Goal: Task Accomplishment & Management: Manage account settings

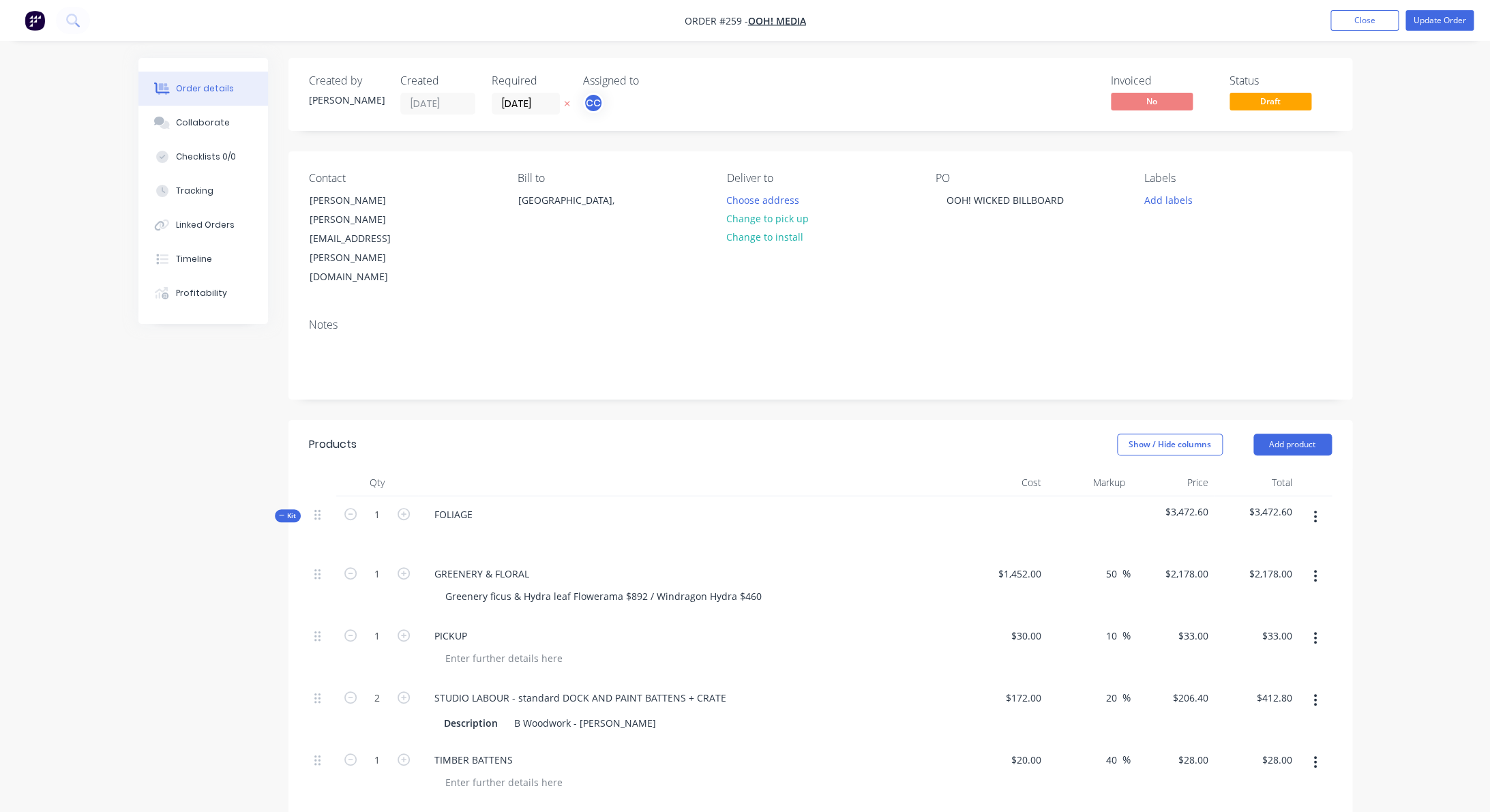
click at [308, 16] on nav "Order #259 - oOh! Media Add product Close Update Order" at bounding box center [745, 20] width 1490 height 41
click at [41, 22] on img "button" at bounding box center [34, 20] width 20 height 20
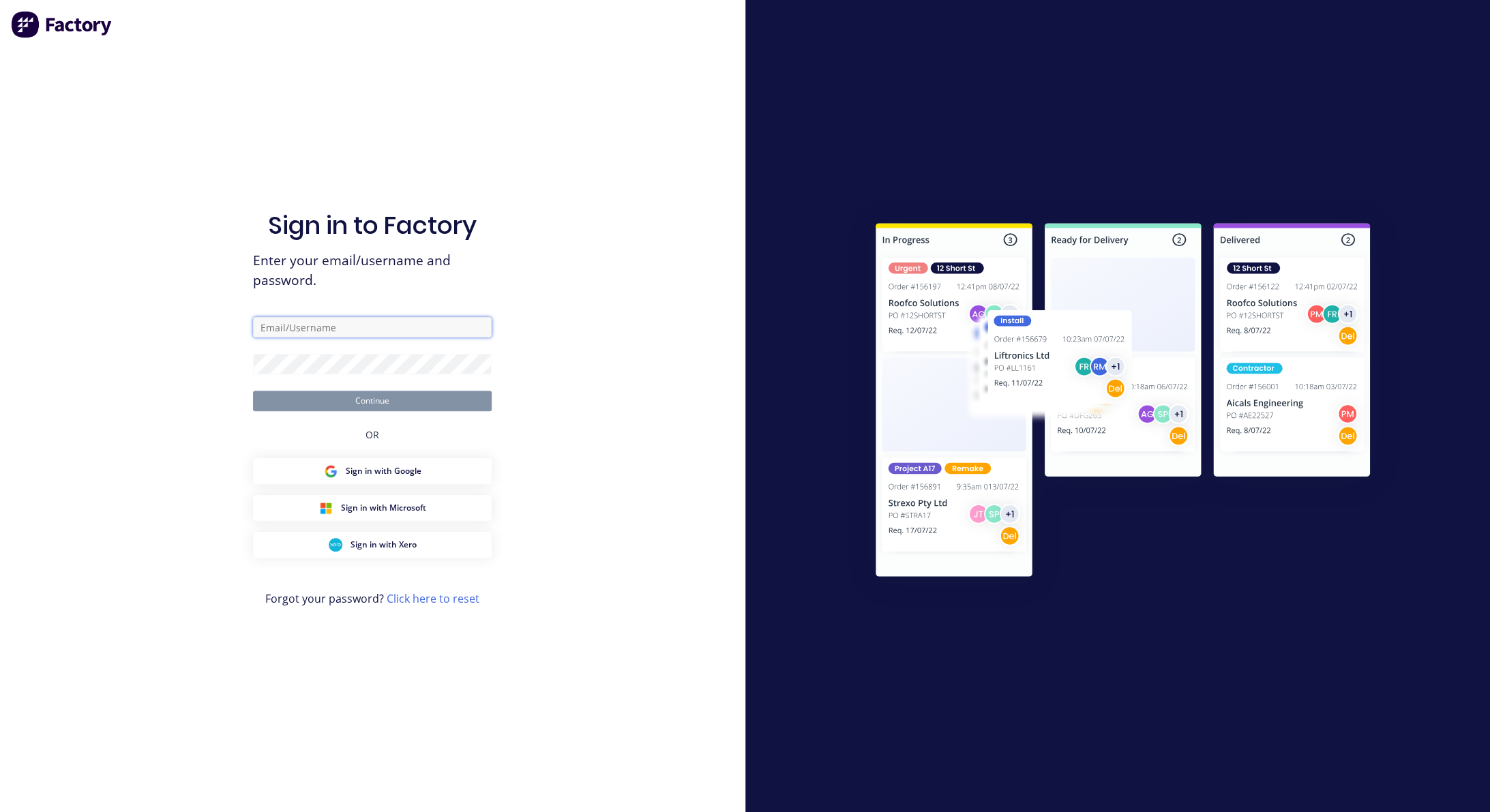
click at [400, 328] on input "text" at bounding box center [372, 327] width 238 height 20
click at [0, 811] on com-1password-button at bounding box center [0, 812] width 0 height 0
type input "[PERSON_NAME][EMAIL_ADDRESS][DOMAIN_NAME]"
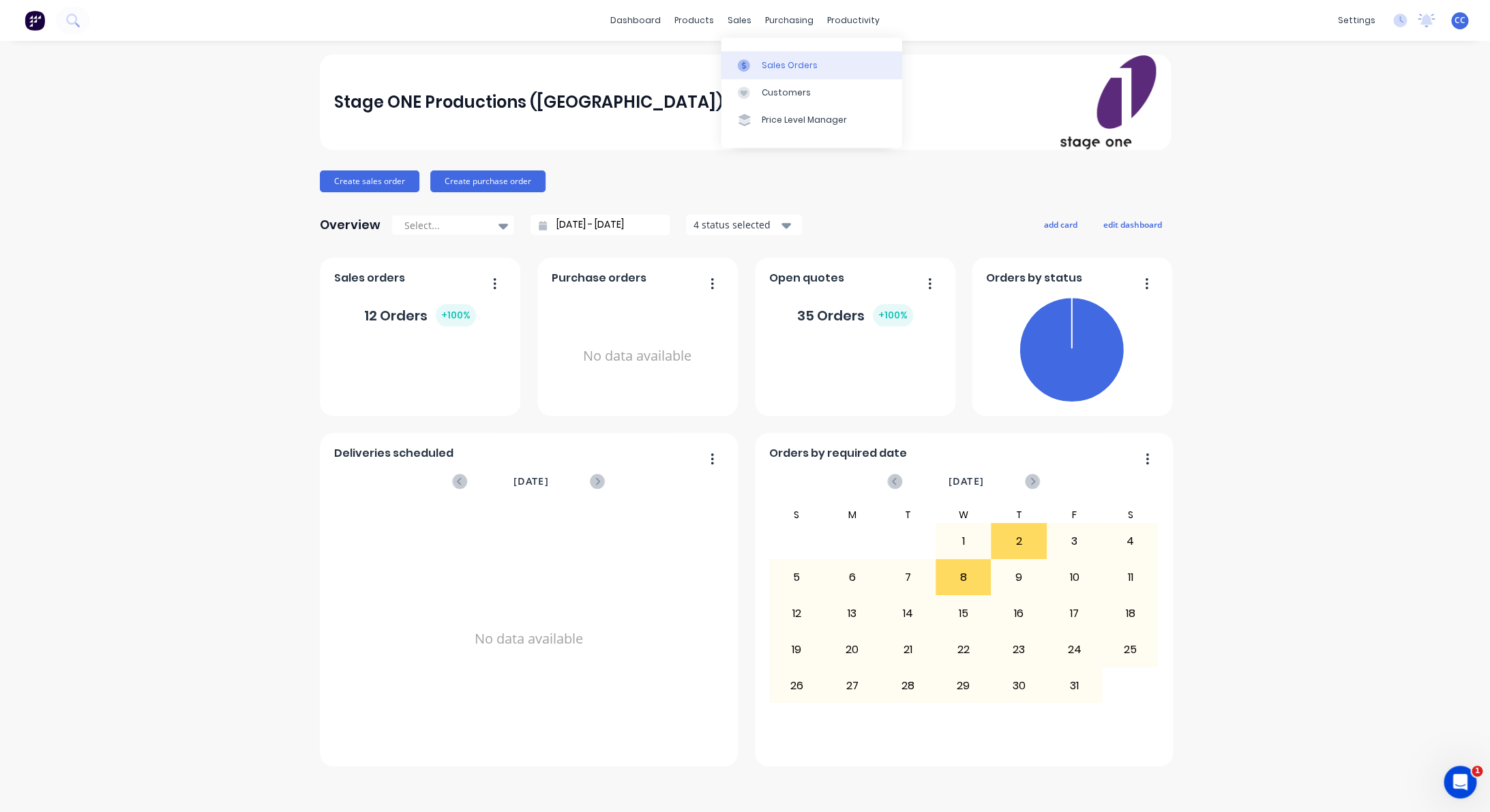
click at [786, 66] on div "Sales Orders" at bounding box center [789, 65] width 56 height 12
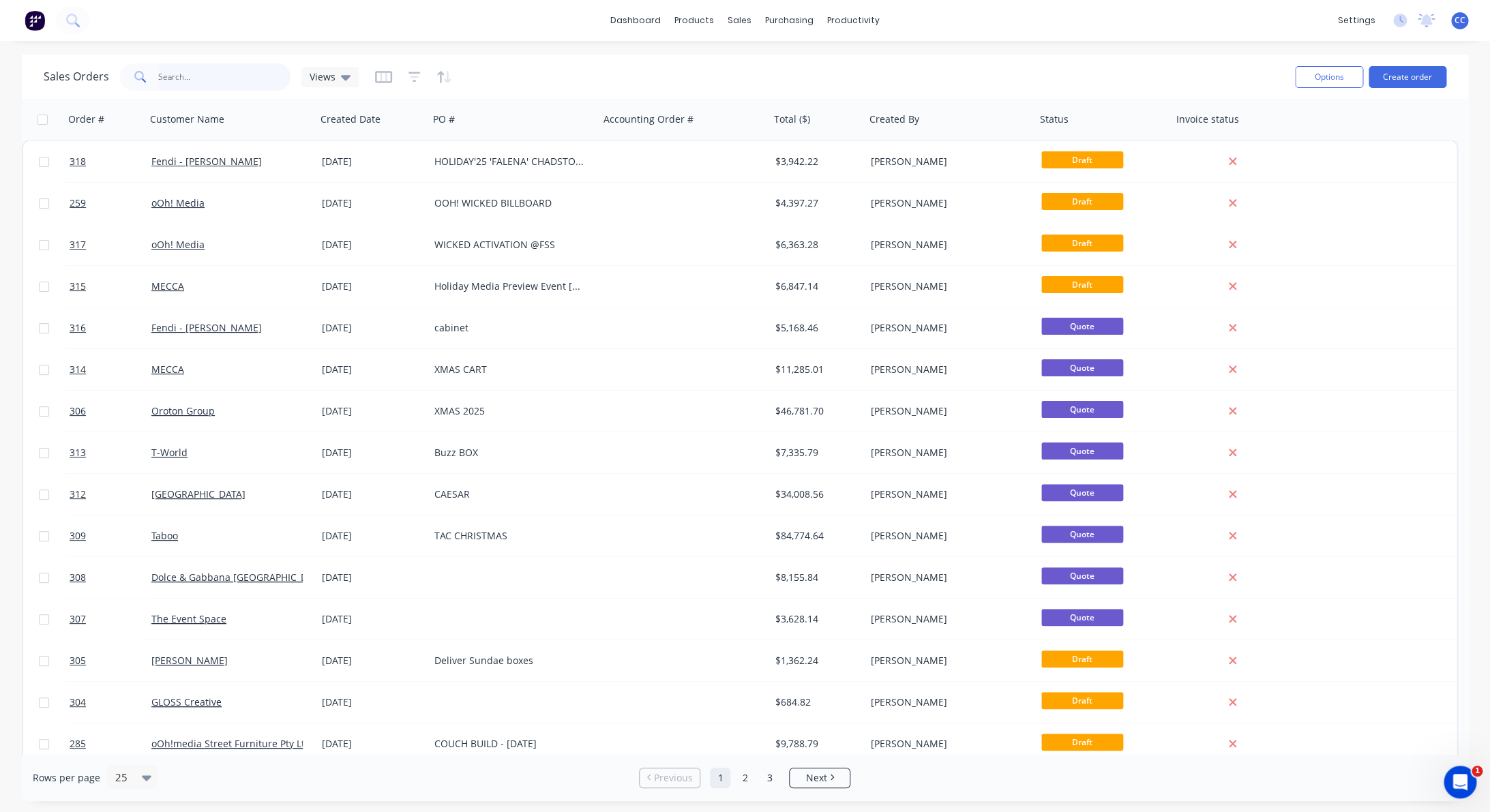
click at [172, 73] on input "text" at bounding box center [224, 77] width 133 height 27
type input "love"
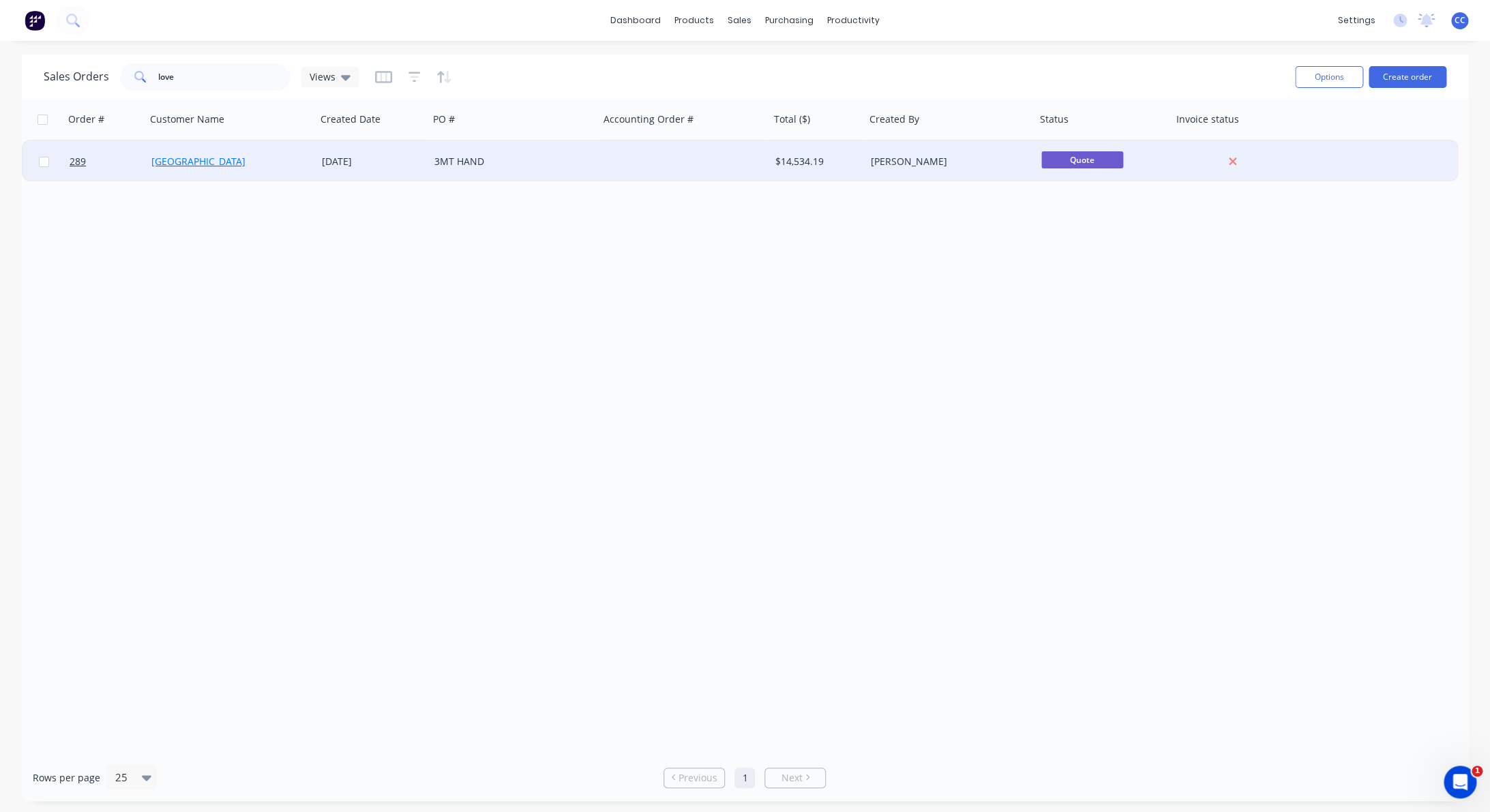
click at [209, 160] on link "[GEOGRAPHIC_DATA]" at bounding box center [198, 161] width 94 height 13
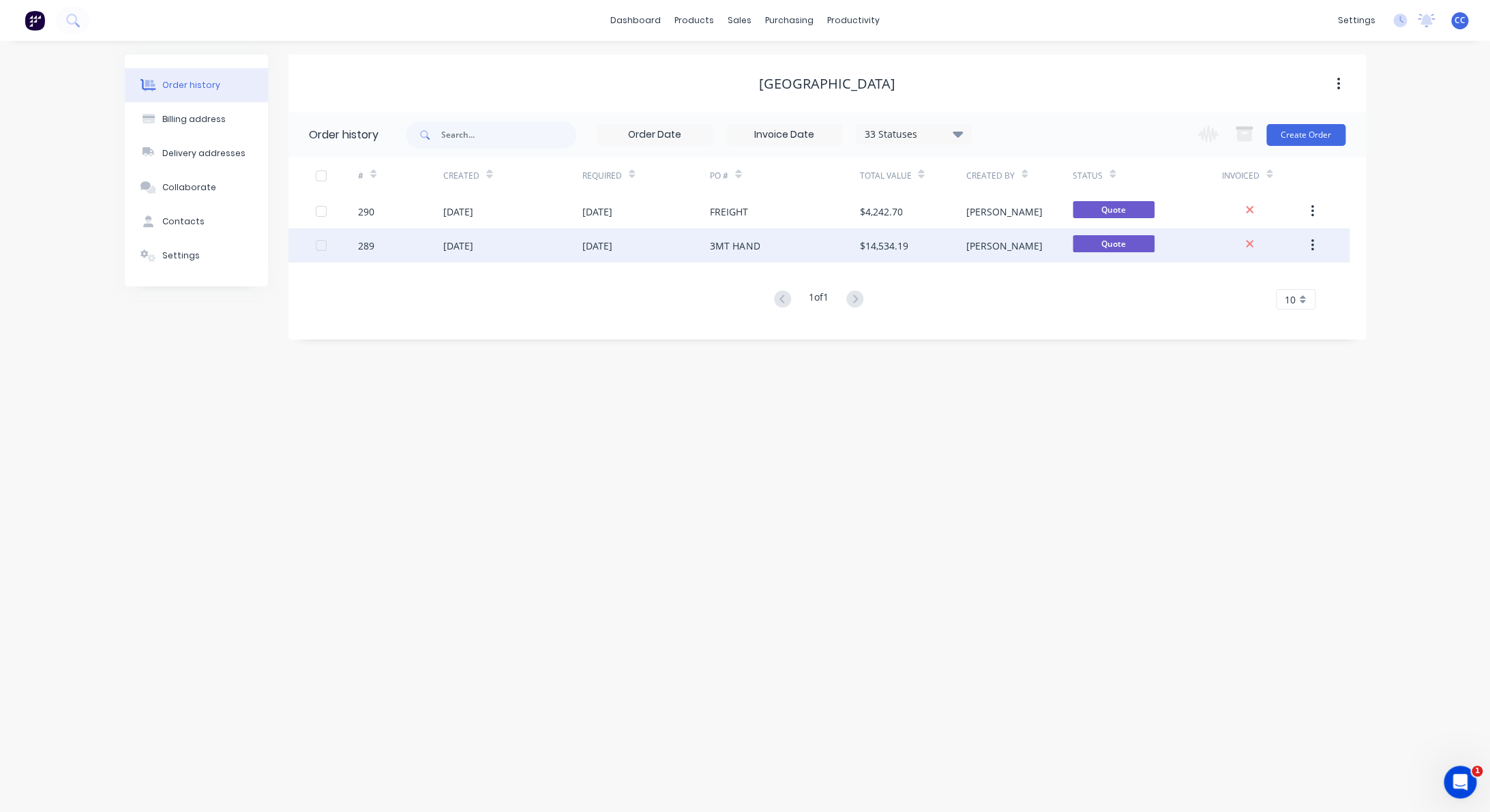
click at [461, 244] on div "[DATE]" at bounding box center [458, 245] width 30 height 14
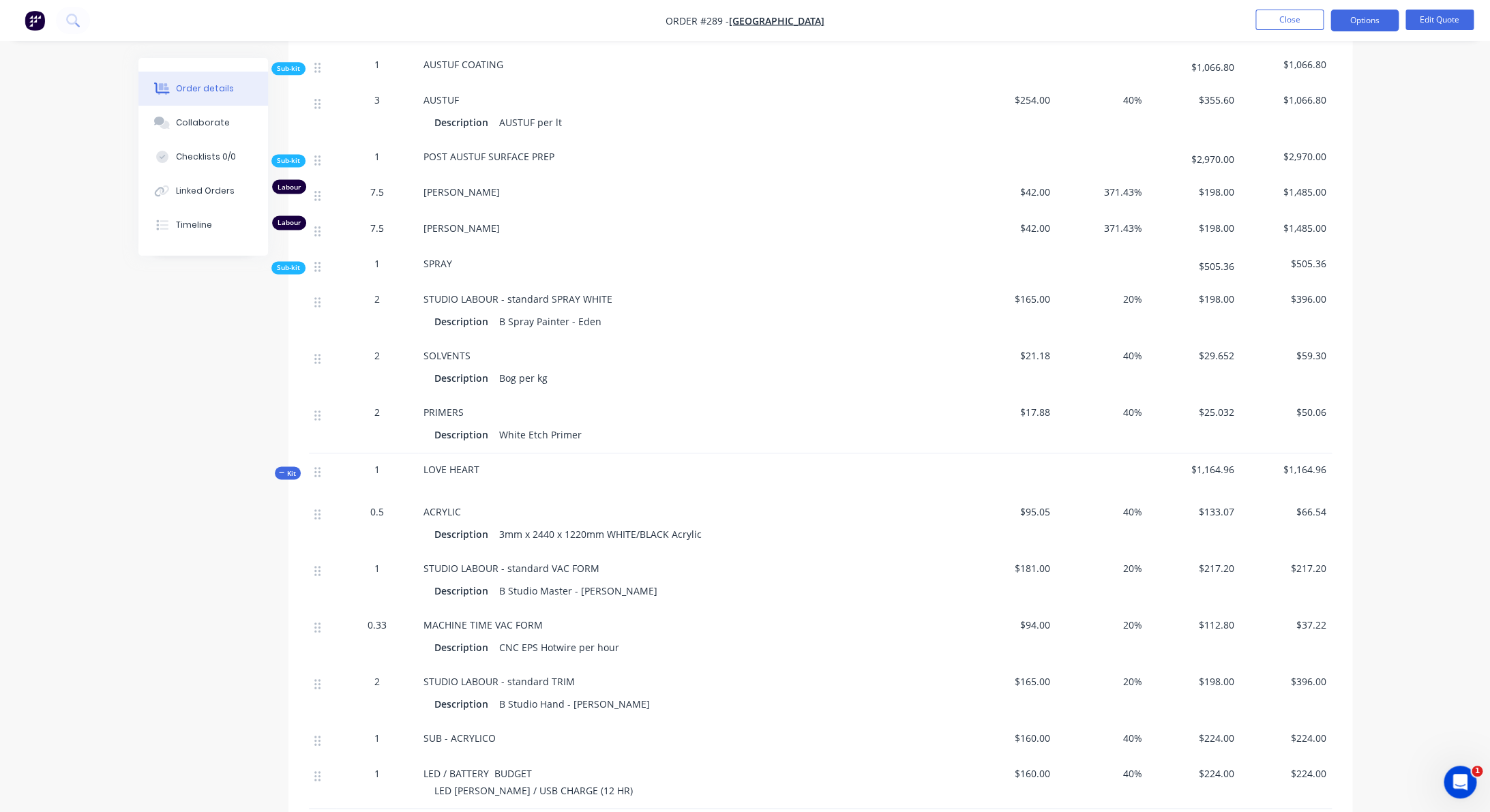
scroll to position [1013, 0]
click at [381, 303] on div "2" at bounding box center [377, 302] width 71 height 14
click at [379, 304] on span "2" at bounding box center [377, 302] width 5 height 14
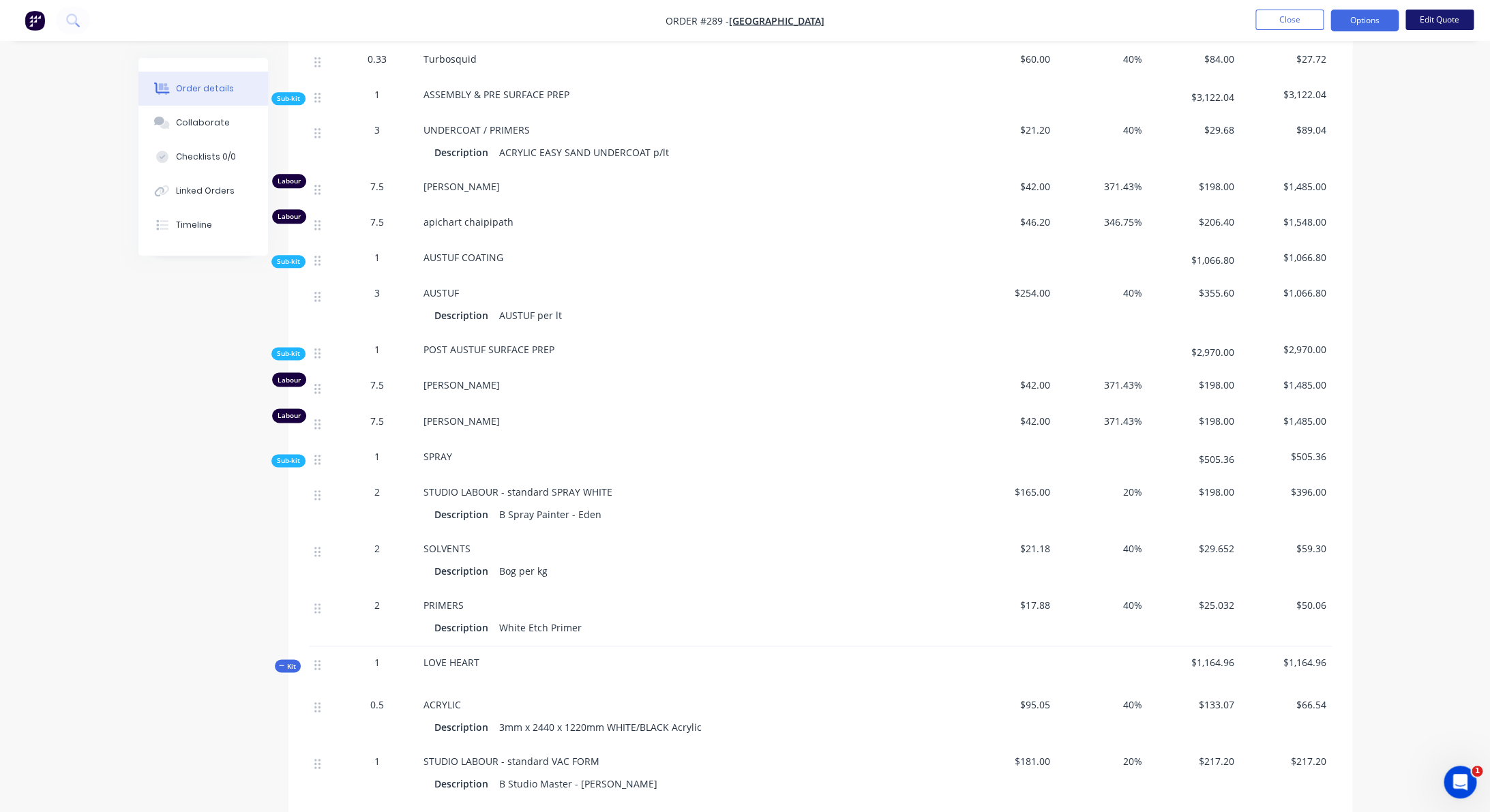
scroll to position [821, 0]
click at [1433, 26] on button "Edit Quote" at bounding box center [1439, 19] width 68 height 20
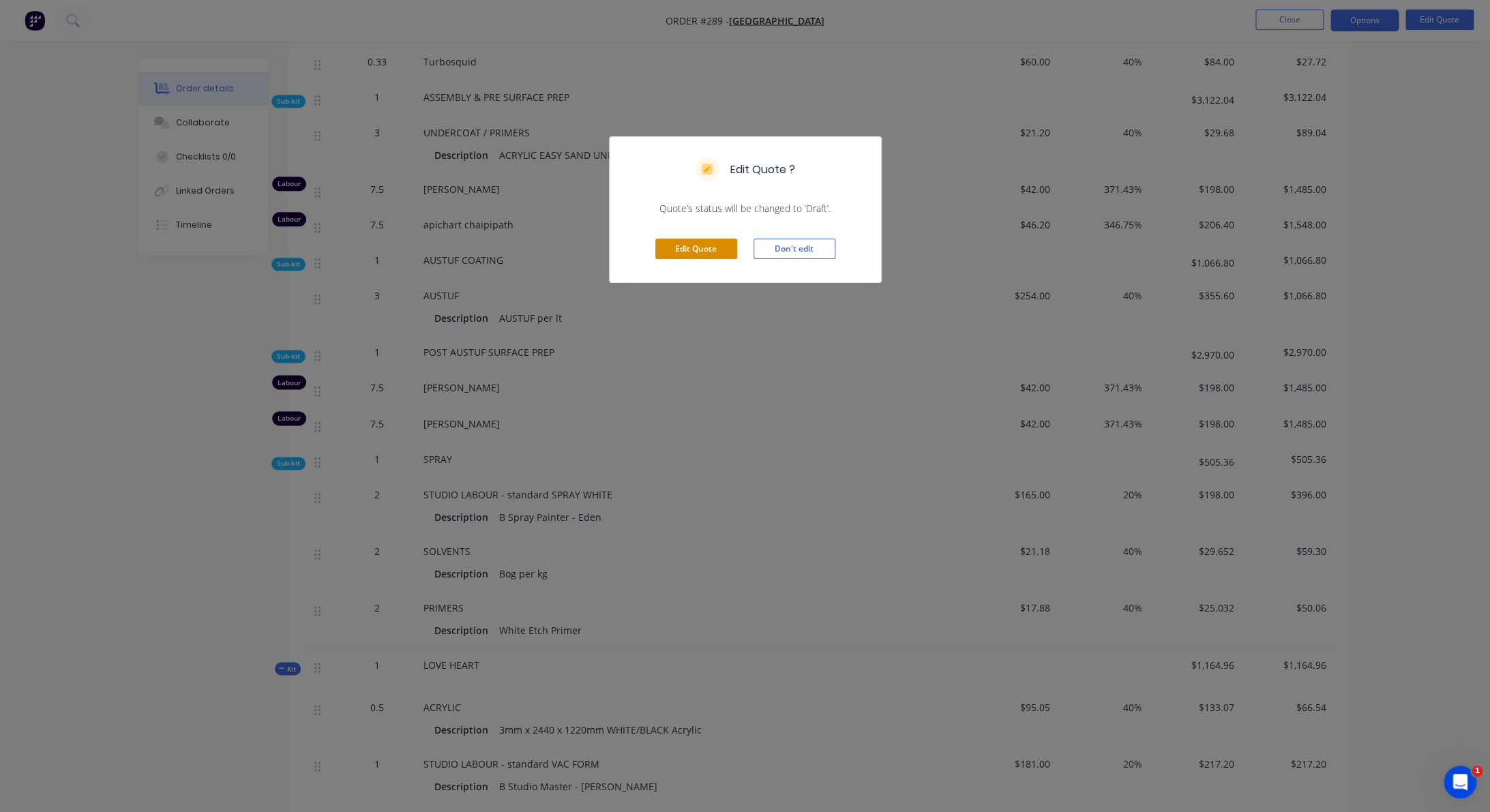
click at [704, 252] on button "Edit Quote" at bounding box center [696, 248] width 82 height 20
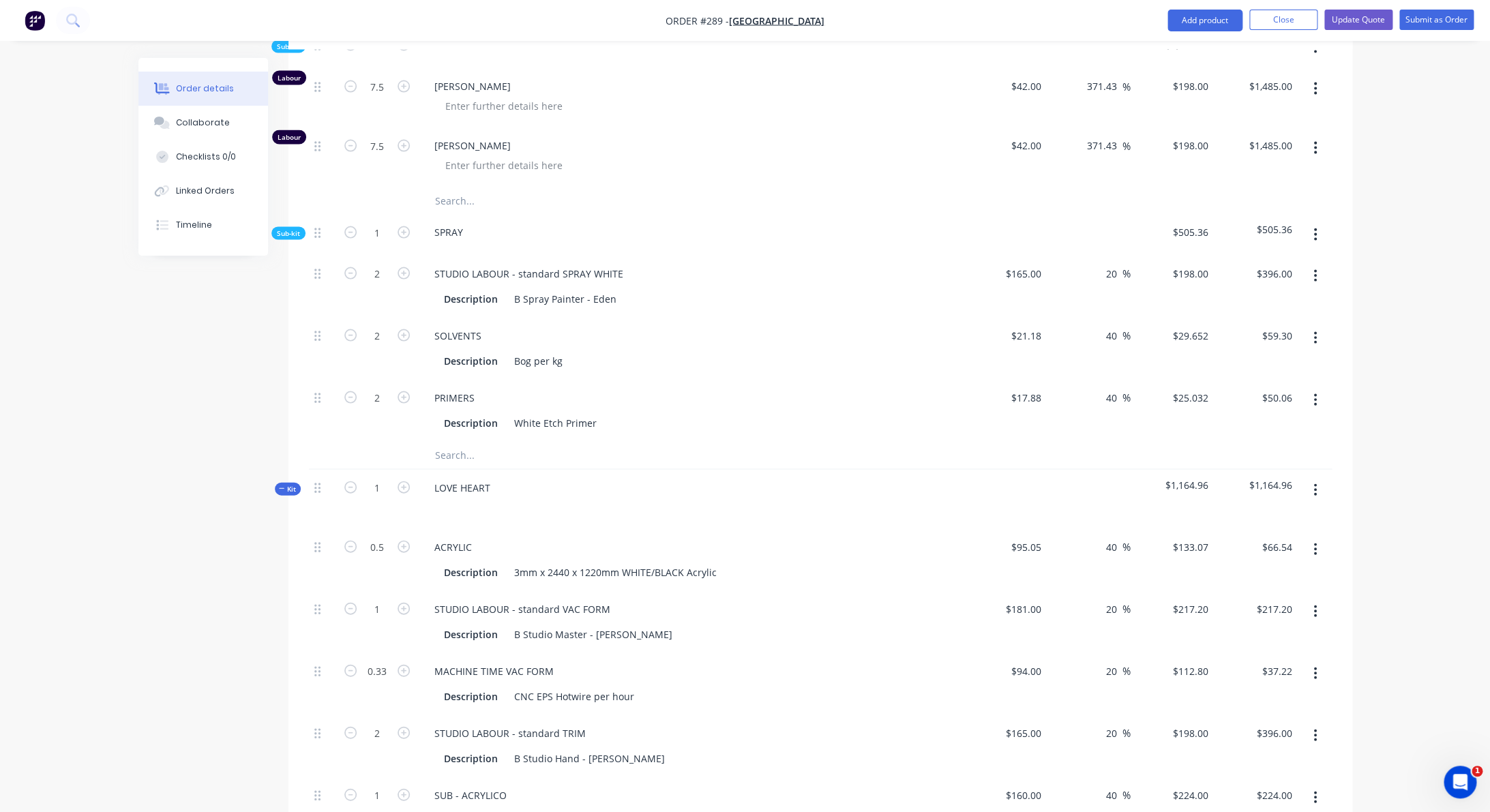
scroll to position [1452, 0]
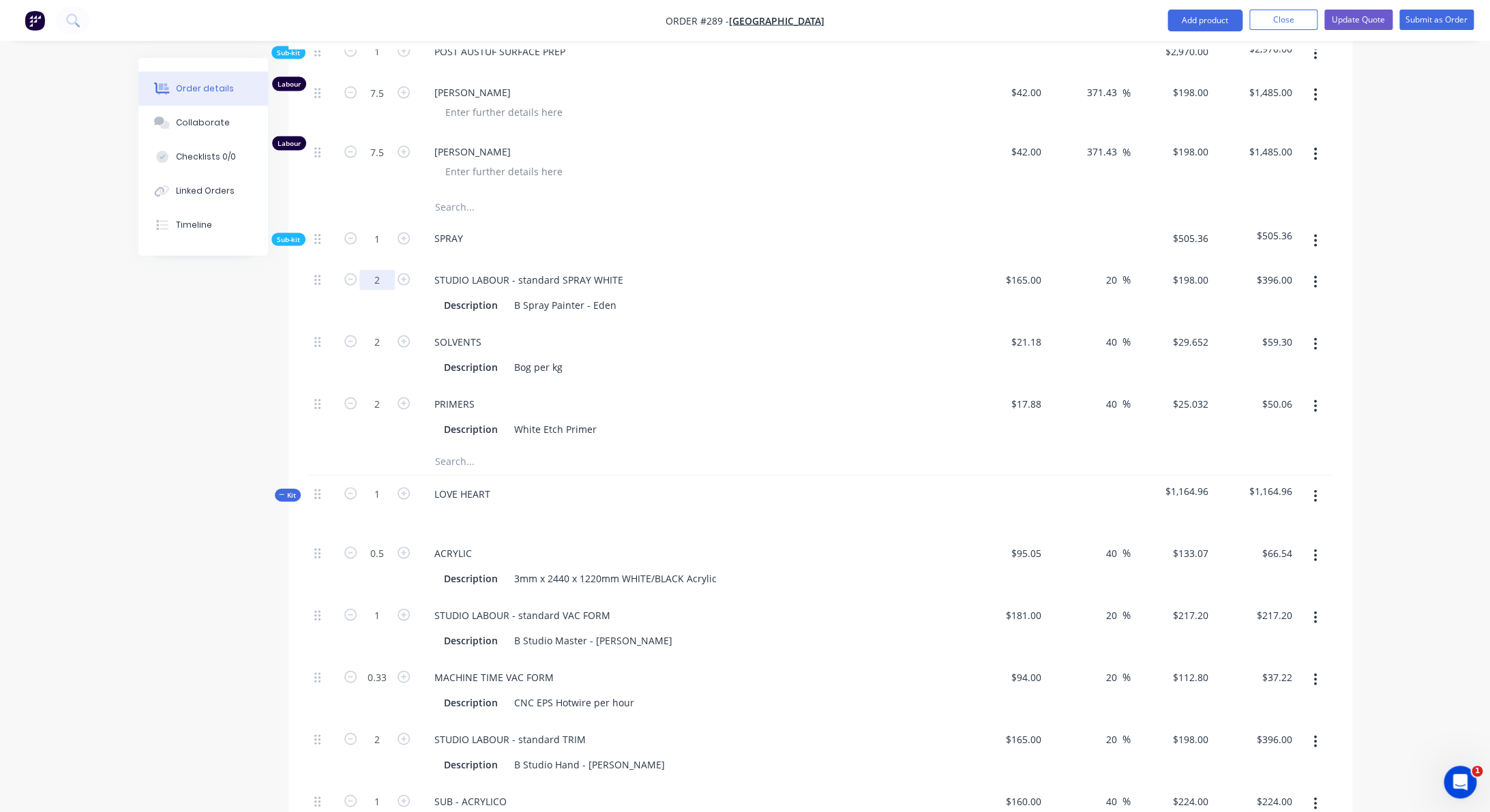
click at [380, 278] on input "2" at bounding box center [377, 279] width 35 height 20
type input "3"
type input "5"
type input "$990.00"
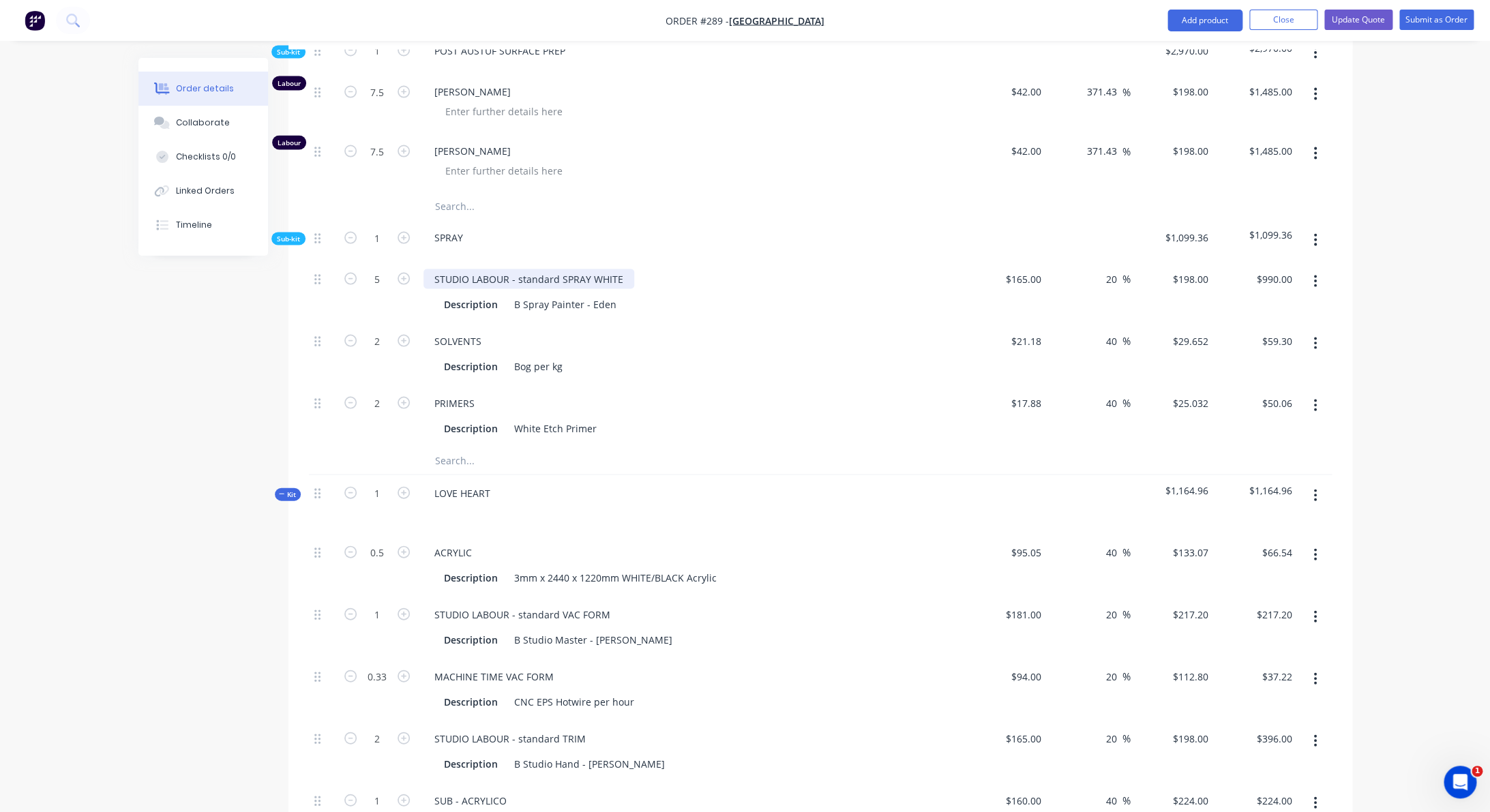
click at [561, 279] on div "STUDIO LABOUR - standard SPRAY WHITE" at bounding box center [529, 278] width 211 height 19
drag, startPoint x: 590, startPoint y: 279, endPoint x: 628, endPoint y: 278, distance: 38.0
click at [628, 278] on div "STUDIO LABOUR - standard SPRAY WHITE" at bounding box center [529, 278] width 211 height 19
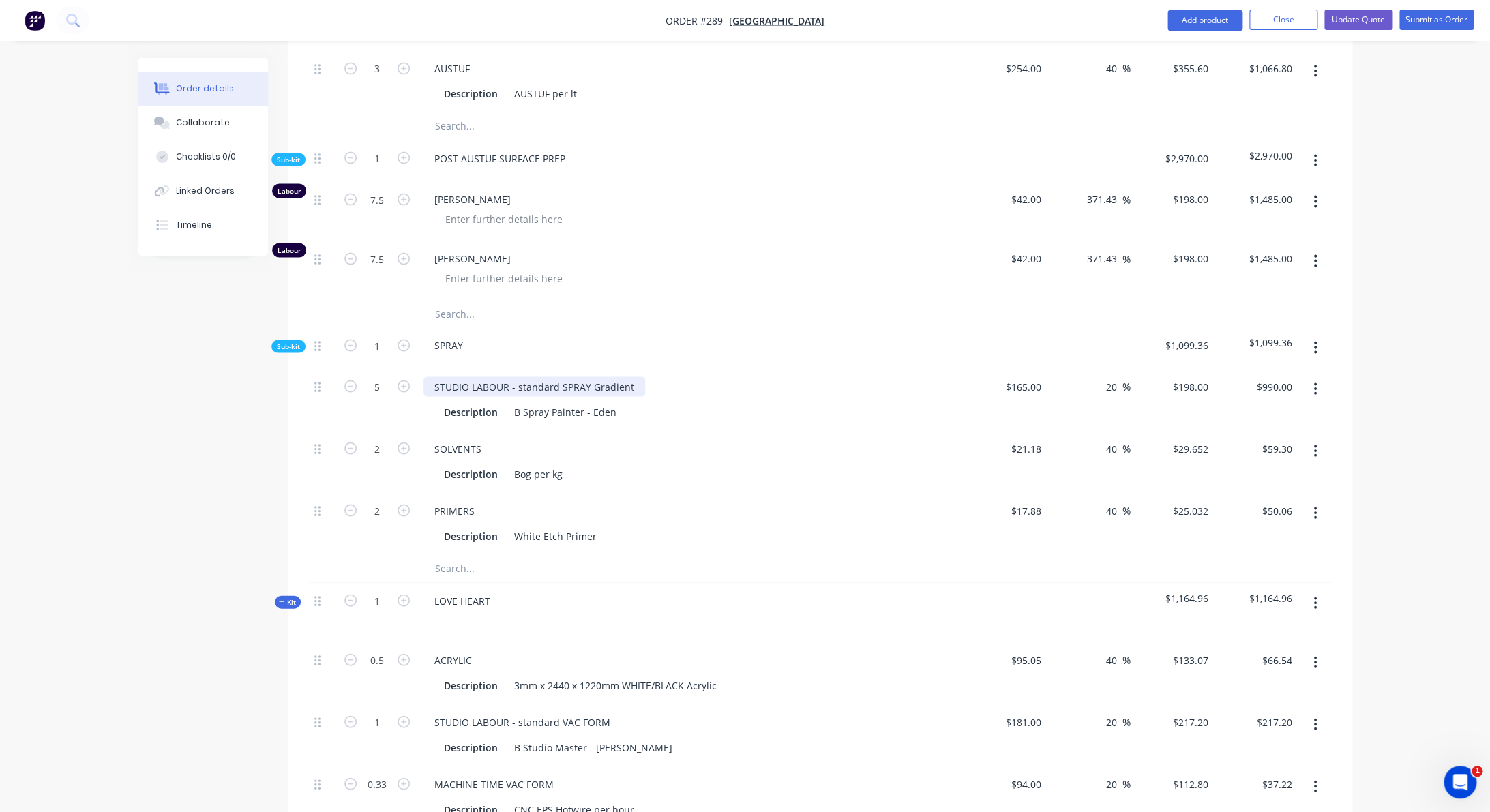
scroll to position [1346, 0]
click at [1354, 22] on button "Update Quote" at bounding box center [1358, 19] width 68 height 20
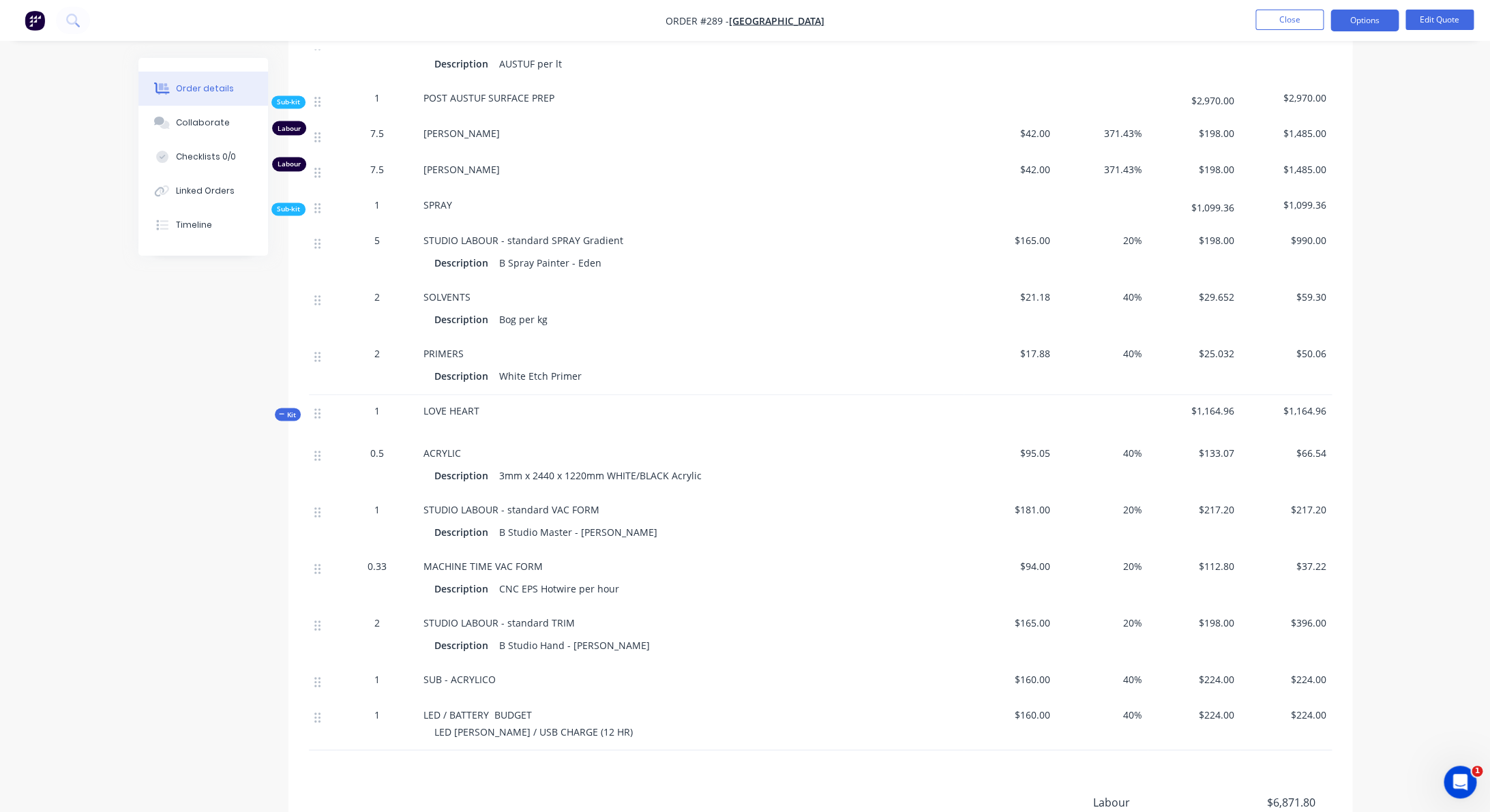
scroll to position [1259, 0]
